Goal: Task Accomplishment & Management: Complete application form

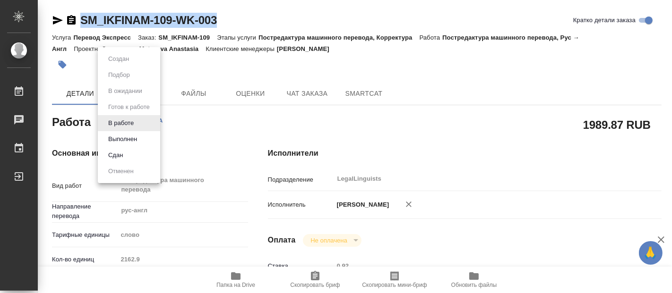
click at [118, 136] on button "Выполнен" at bounding box center [122, 139] width 34 height 10
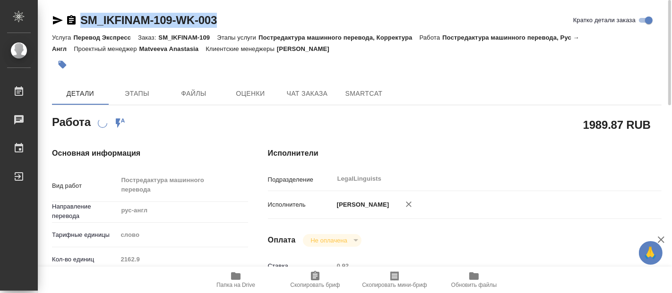
click at [232, 283] on span "Папка на Drive" at bounding box center [235, 285] width 39 height 7
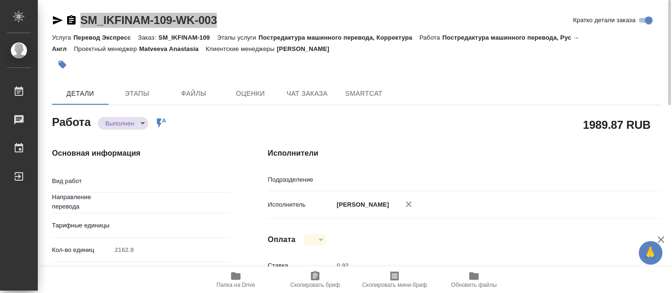
type textarea "x"
type textarea "Постредактура машинного перевода"
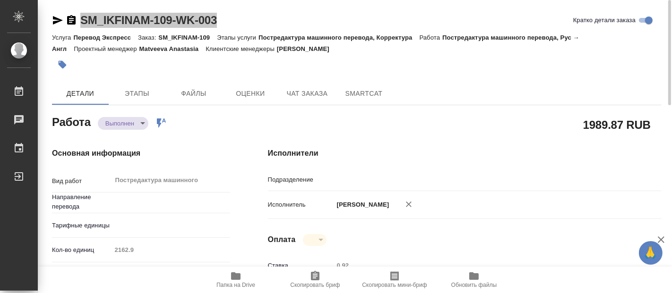
type textarea "x"
type input "LegalLinguists"
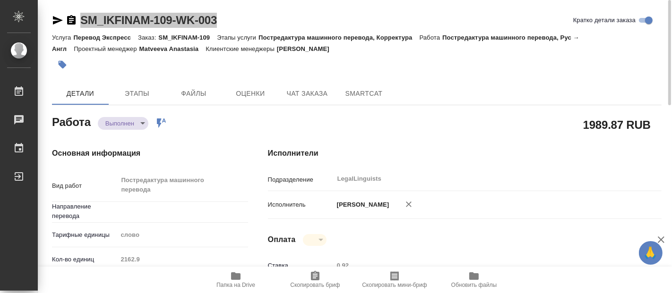
type textarea "x"
type input "рус-англ"
type textarea "x"
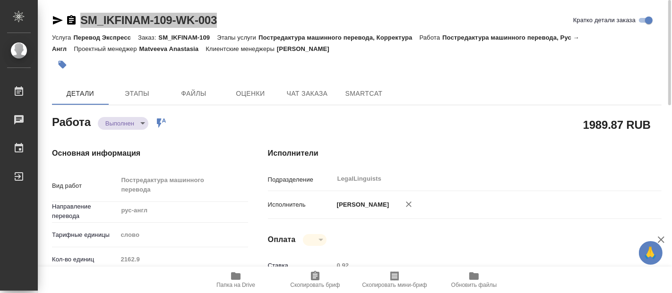
type textarea "x"
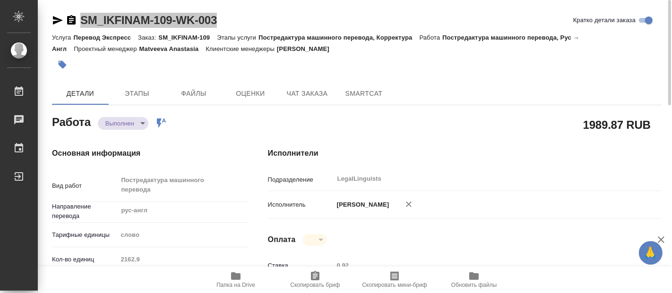
type textarea "x"
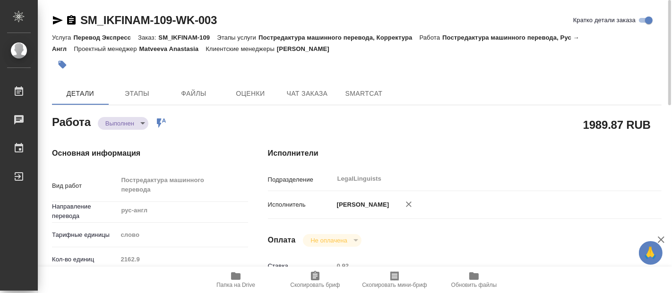
click at [438, 63] on div at bounding box center [255, 64] width 406 height 21
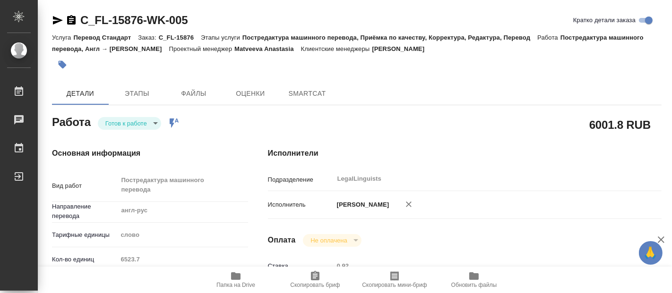
type textarea "x"
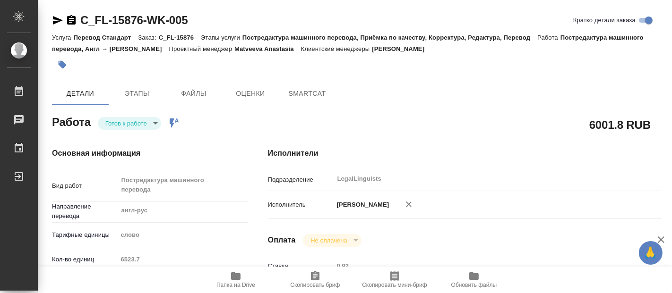
type textarea "x"
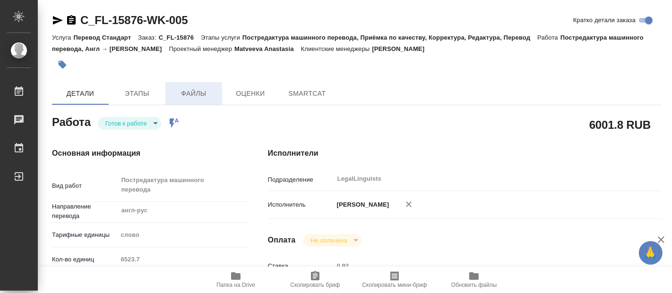
type textarea "x"
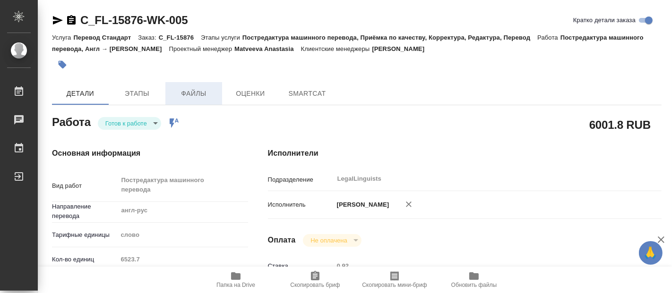
type textarea "x"
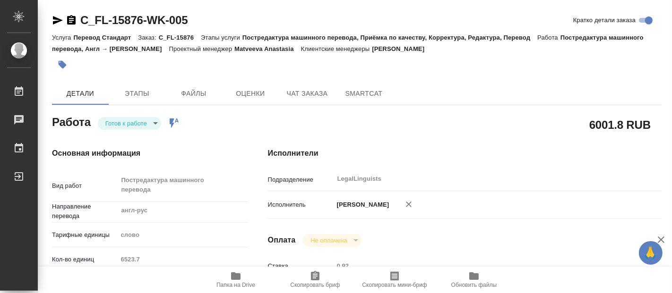
type textarea "x"
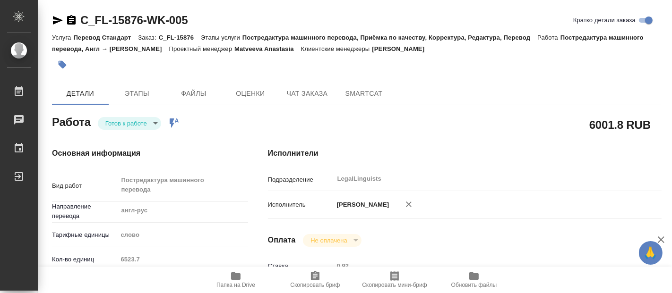
type textarea "x"
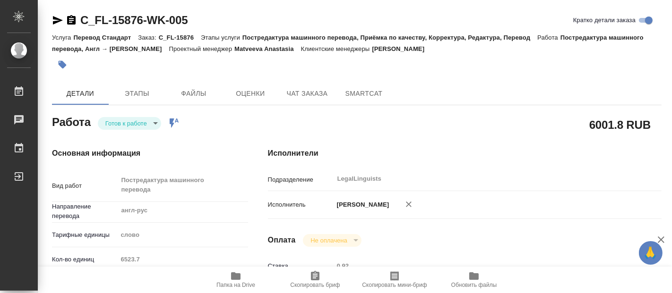
type textarea "x"
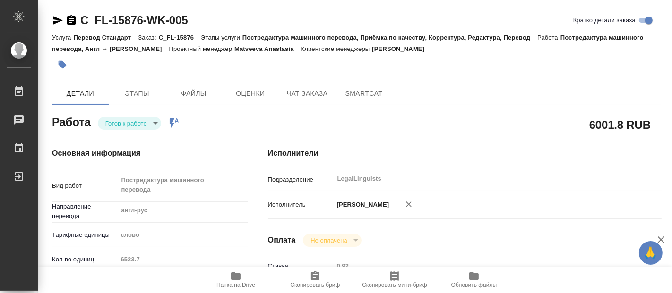
type textarea "x"
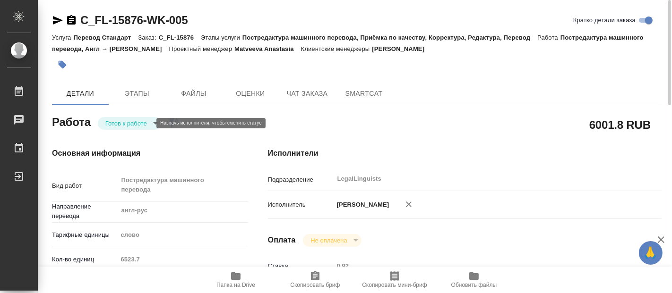
click at [124, 120] on body "🙏 .cls-1 fill:#fff; AWATERA Fadeeva Elena Работы 0 Чаты График Выйти C_FL-15876…" at bounding box center [336, 146] width 672 height 293
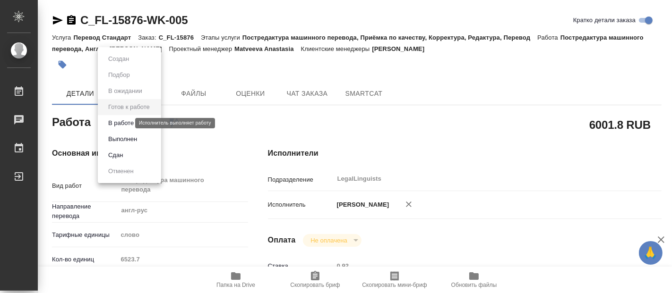
click at [128, 122] on button "В работе" at bounding box center [120, 123] width 31 height 10
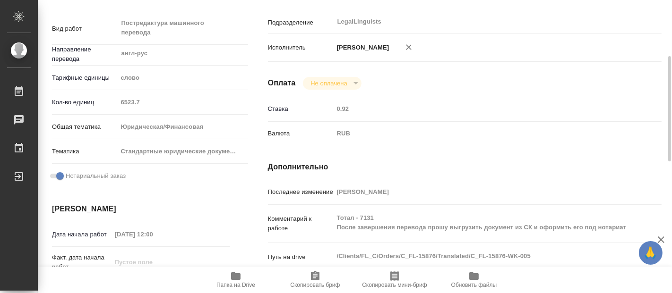
scroll to position [262, 0]
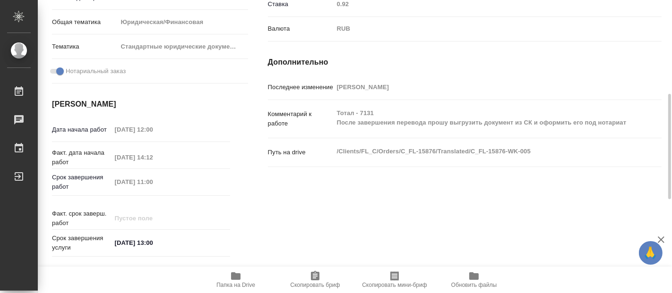
type textarea "x"
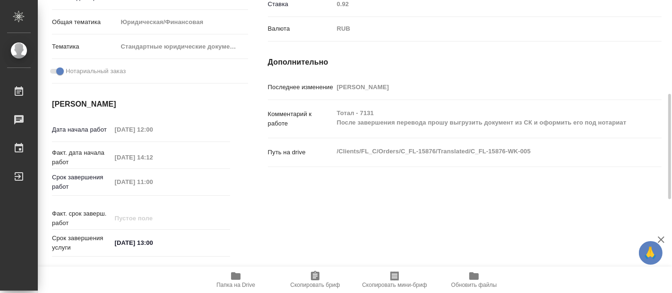
type textarea "x"
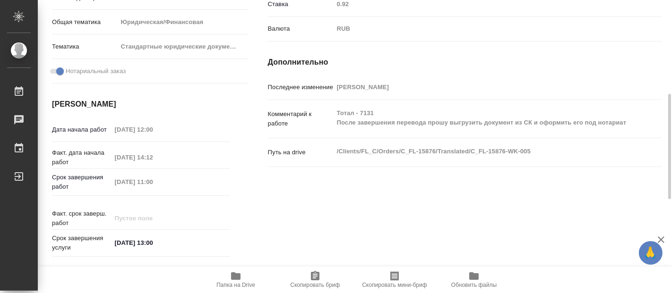
type textarea "x"
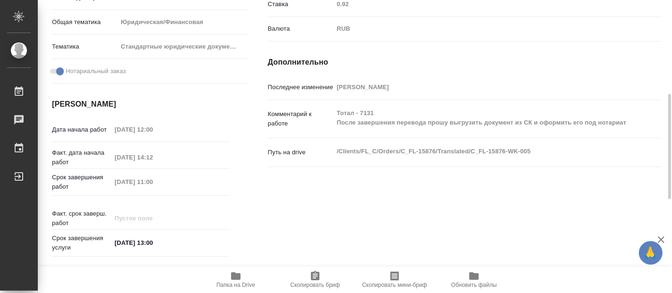
type textarea "x"
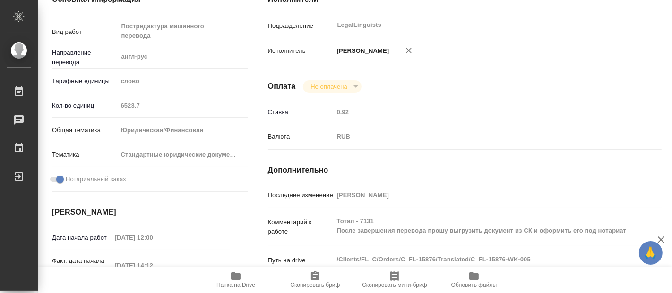
scroll to position [0, 0]
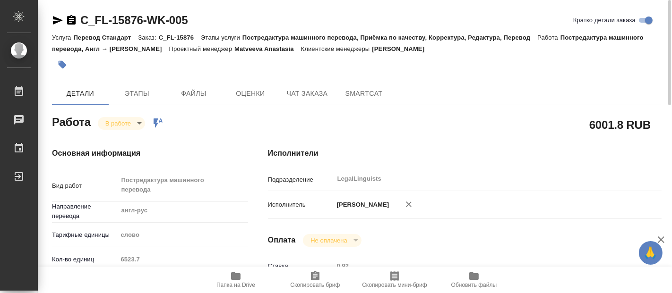
click at [246, 276] on span "Папка на Drive" at bounding box center [236, 280] width 68 height 18
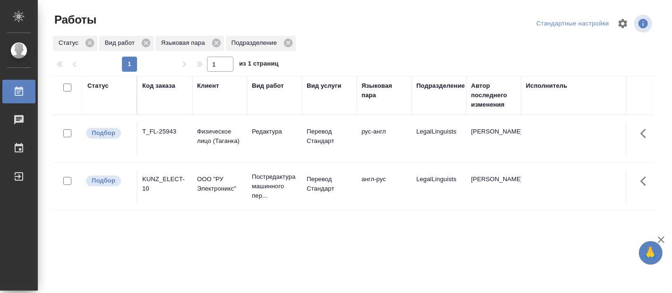
click at [562, 225] on div "Статус Код заказа Клиент Вид работ Вид услуги Языковая пара Подразделение Автор…" at bounding box center [353, 246] width 602 height 340
click at [58, 128] on div at bounding box center [67, 133] width 21 height 13
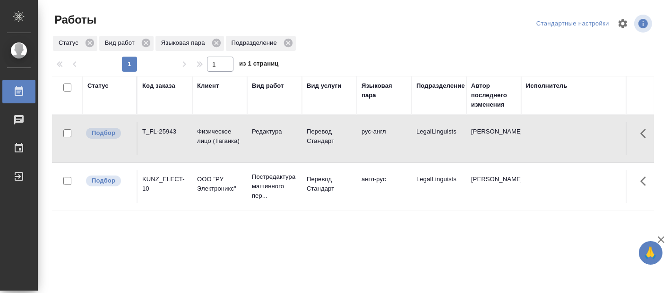
drag, startPoint x: 58, startPoint y: 128, endPoint x: 49, endPoint y: 123, distance: 9.5
click at [52, 128] on td at bounding box center [67, 138] width 31 height 33
